Goal: Navigation & Orientation: Find specific page/section

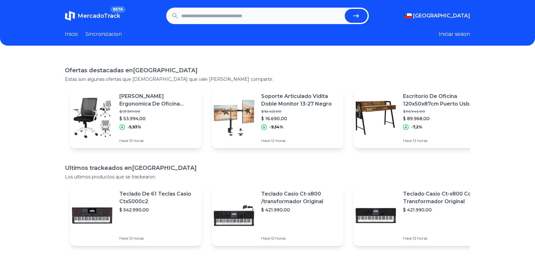
click at [68, 35] on link "Inicio" at bounding box center [71, 34] width 13 height 8
click at [109, 31] on link "Sincronizacion" at bounding box center [104, 34] width 36 height 8
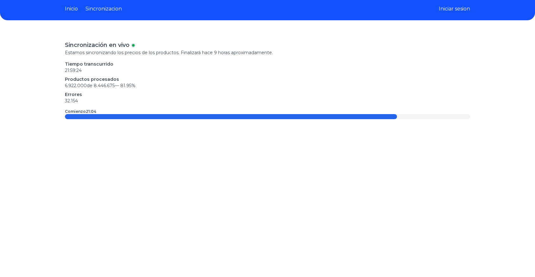
scroll to position [23, 0]
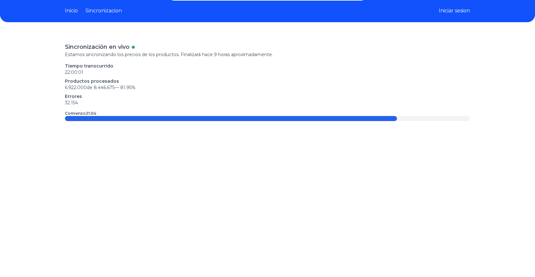
click at [49, 58] on div "Sincronización en vivo Estamos sincronizando los precios de los productos. Fina…" at bounding box center [267, 170] width 535 height 277
click at [428, 116] on div at bounding box center [268, 118] width 406 height 5
click at [74, 12] on link "Inicio" at bounding box center [71, 11] width 13 height 8
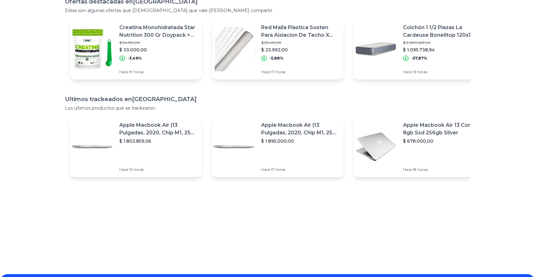
scroll to position [1, 0]
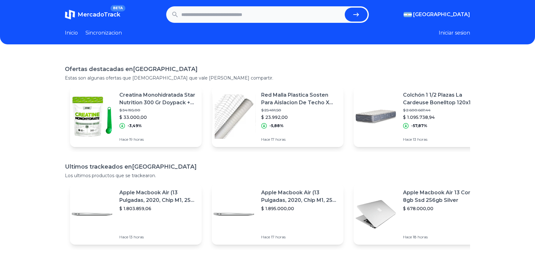
click at [114, 120] on img at bounding box center [92, 116] width 44 height 44
